Goal: Transaction & Acquisition: Download file/media

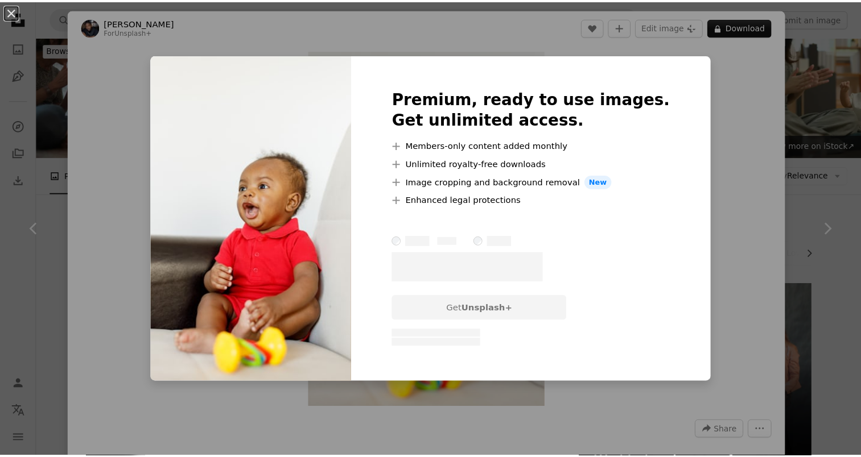
scroll to position [14916, 0]
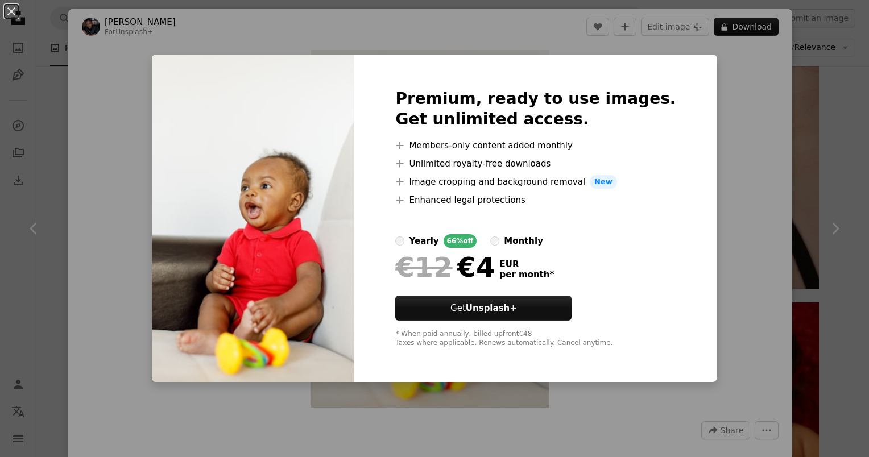
click at [749, 81] on div "An X shape Premium, ready to use images. Get unlimited access. A plus sign Memb…" at bounding box center [434, 228] width 869 height 457
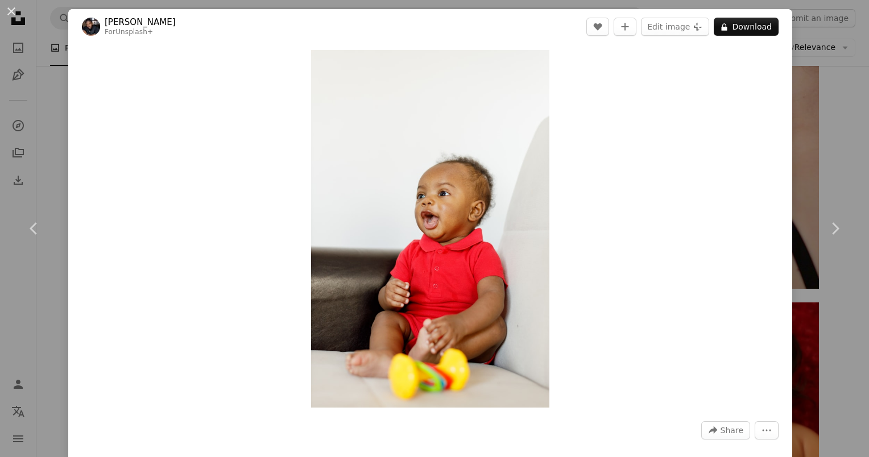
click at [54, 89] on div "An X shape Chevron left Chevron right [PERSON_NAME] For Unsplash+ A heart A plu…" at bounding box center [434, 228] width 869 height 457
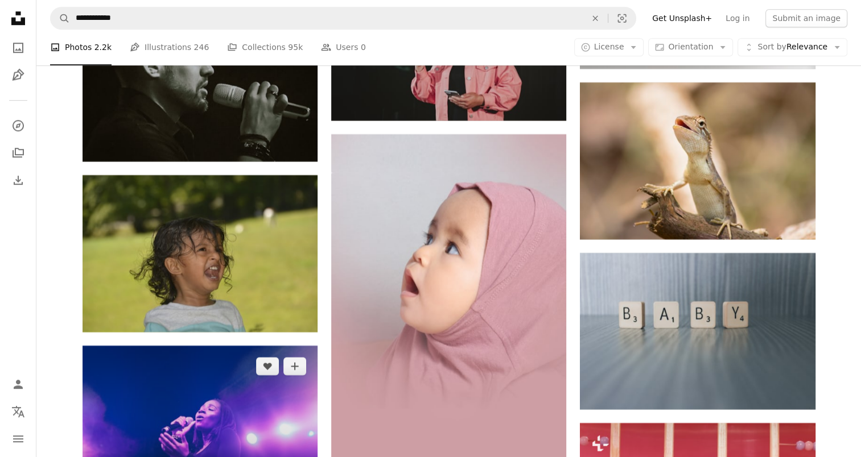
scroll to position [22766, 0]
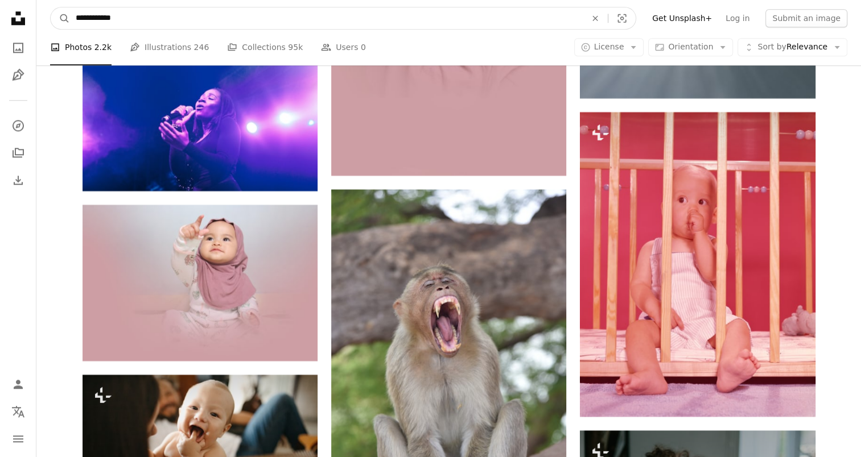
drag, startPoint x: 137, startPoint y: 22, endPoint x: 73, endPoint y: 18, distance: 64.4
click at [73, 18] on input "**********" at bounding box center [326, 18] width 513 height 22
type input "**********"
click button "A magnifying glass" at bounding box center [60, 18] width 19 height 22
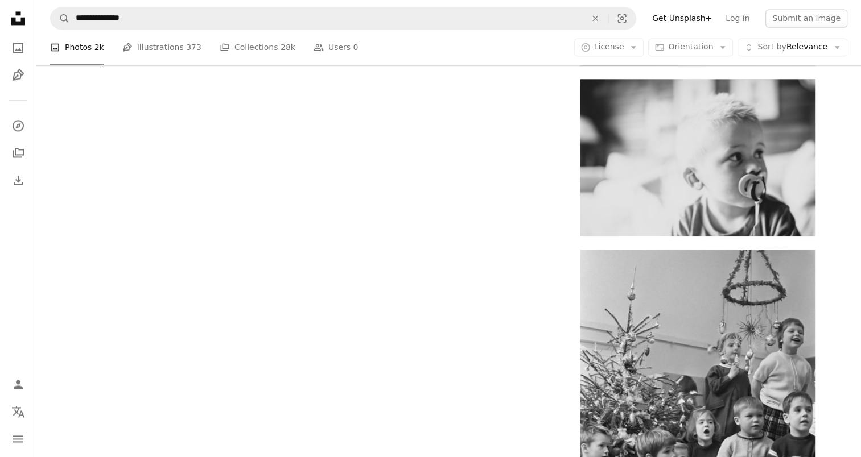
scroll to position [1820, 0]
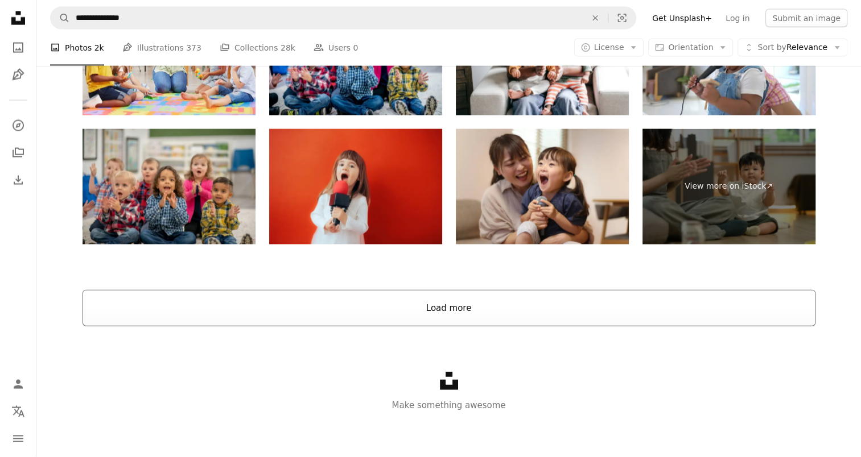
click at [458, 305] on button "Load more" at bounding box center [448, 308] width 733 height 36
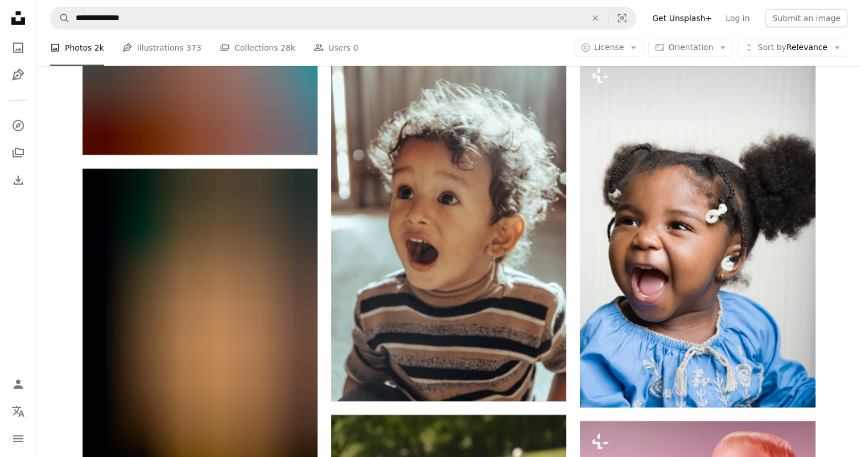
scroll to position [3559, 0]
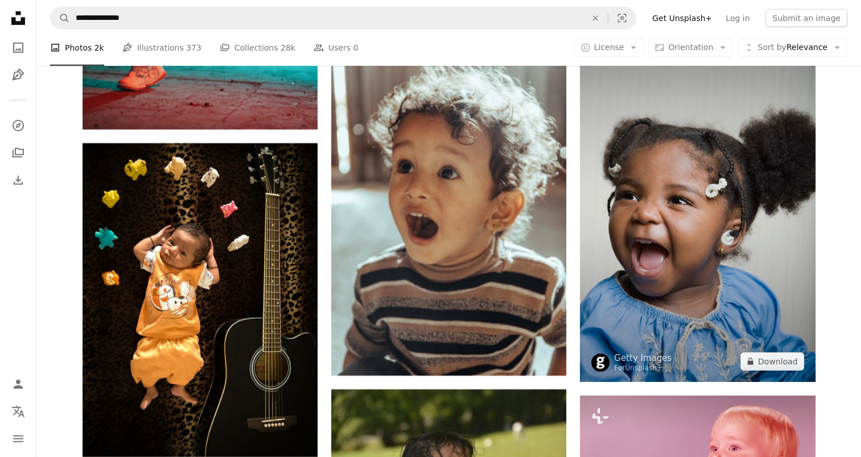
click at [712, 263] on img at bounding box center [697, 206] width 235 height 353
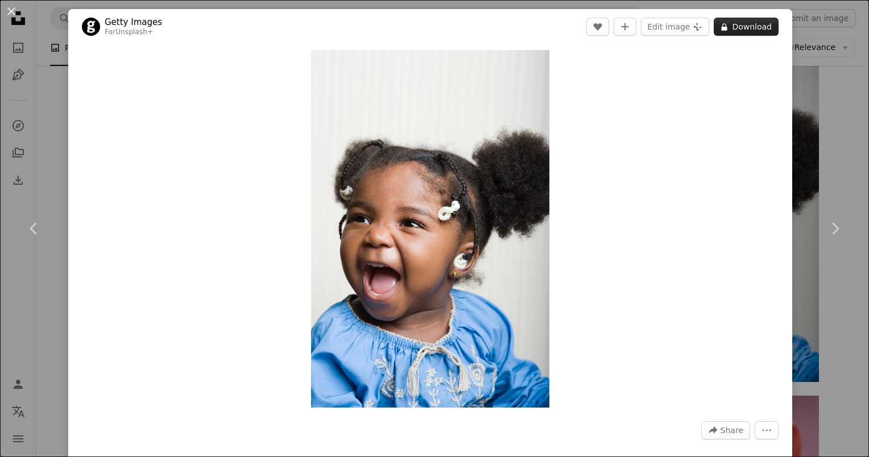
click at [726, 22] on button "A lock Download" at bounding box center [746, 27] width 65 height 18
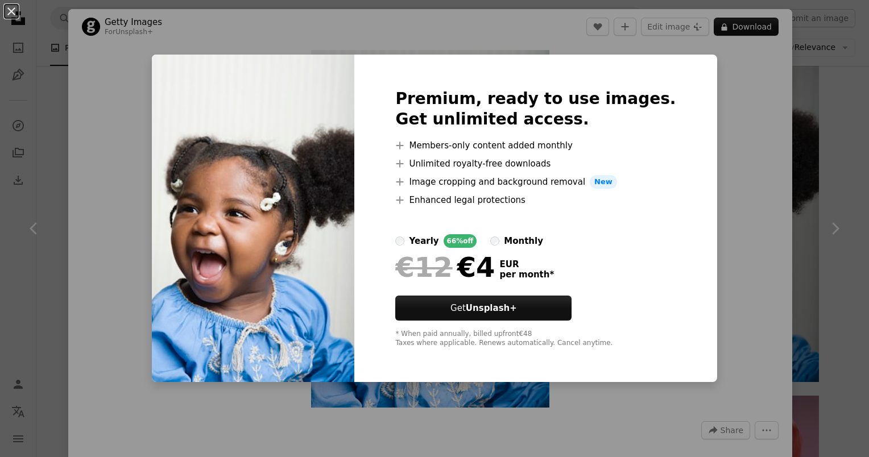
click at [706, 76] on div "An X shape Premium, ready to use images. Get unlimited access. A plus sign Memb…" at bounding box center [434, 228] width 869 height 457
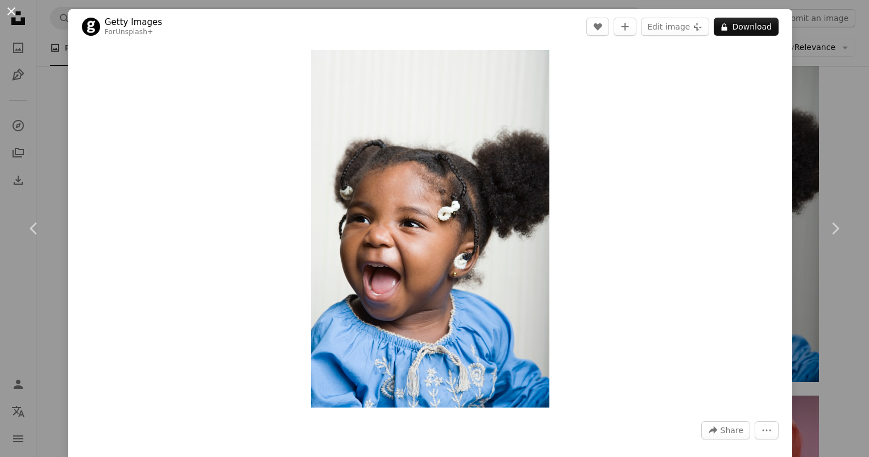
click at [11, 8] on button "An X shape" at bounding box center [12, 12] width 14 height 14
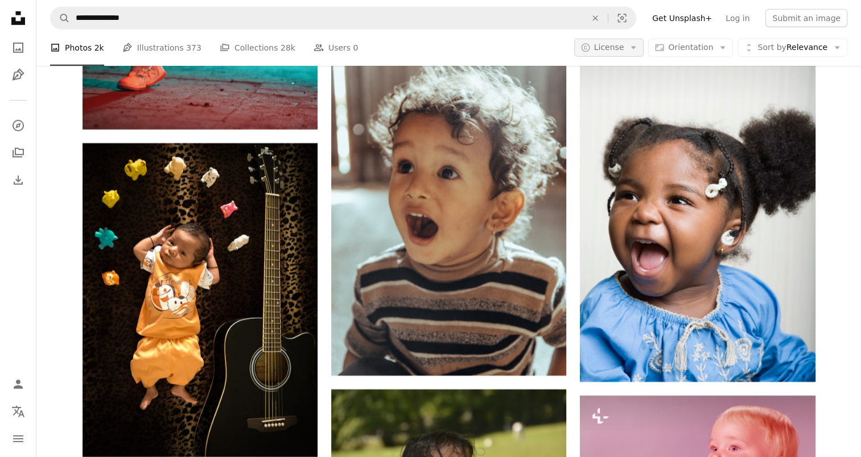
click at [638, 45] on icon "Arrow down" at bounding box center [633, 48] width 10 height 10
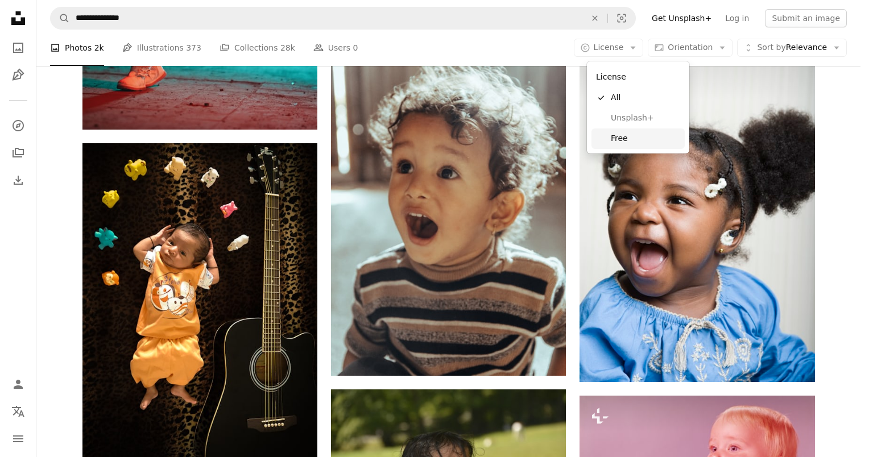
click at [628, 134] on span "Free" at bounding box center [645, 138] width 69 height 11
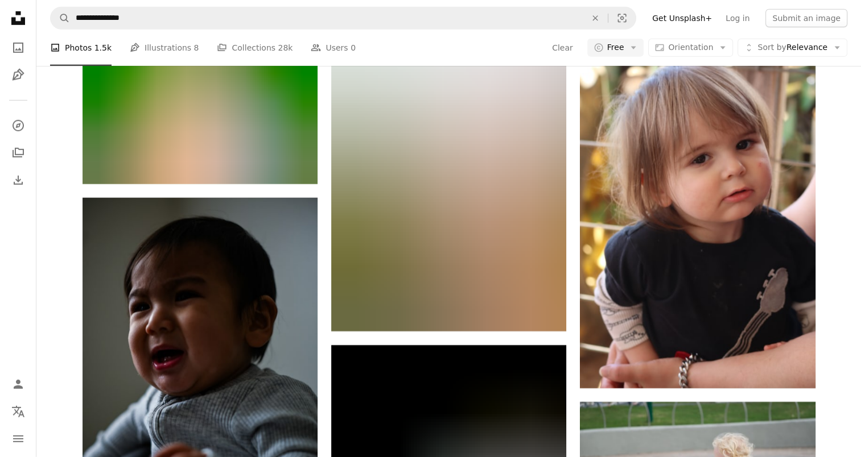
scroll to position [14847, 0]
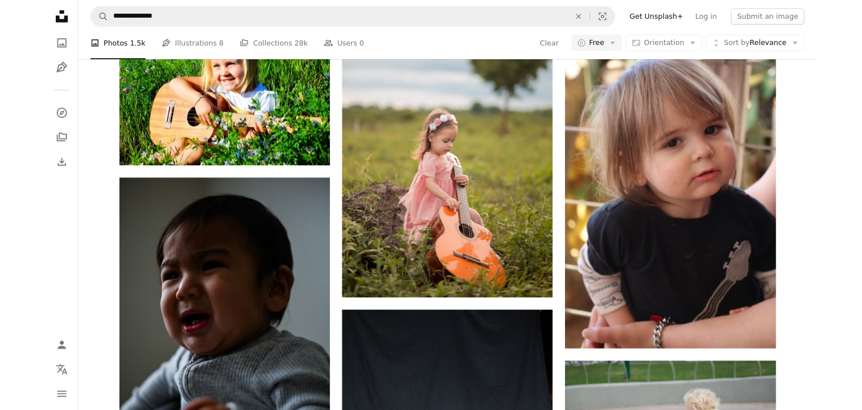
scroll to position [15530, 0]
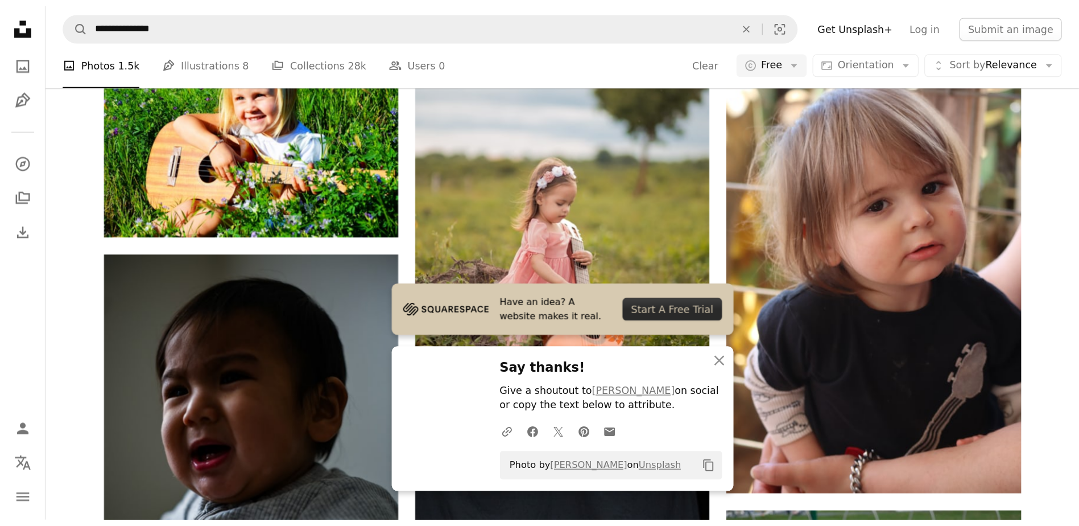
scroll to position [15547, 0]
